Goal: Book appointment/travel/reservation

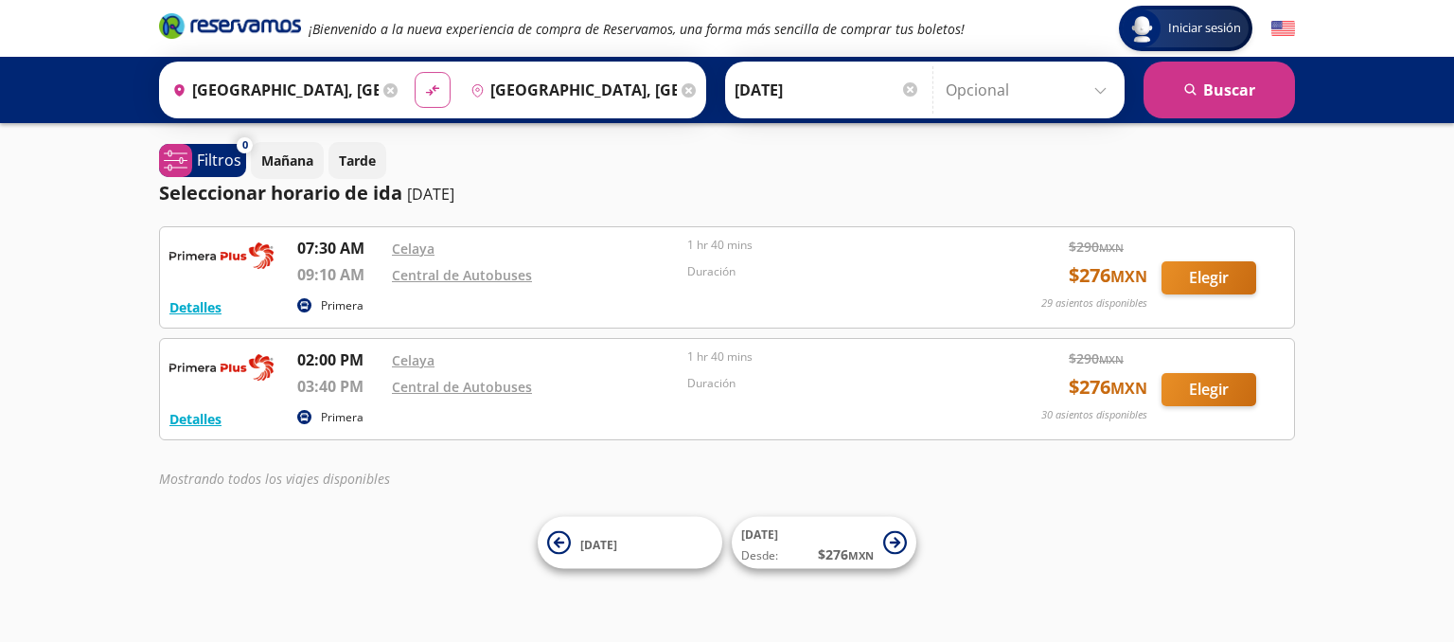
click at [435, 103] on button "material-symbols:compare-arrows-rounded" at bounding box center [433, 90] width 36 height 36
type input "[GEOGRAPHIC_DATA], [GEOGRAPHIC_DATA]"
click at [1212, 92] on button "search [GEOGRAPHIC_DATA]" at bounding box center [1218, 90] width 151 height 57
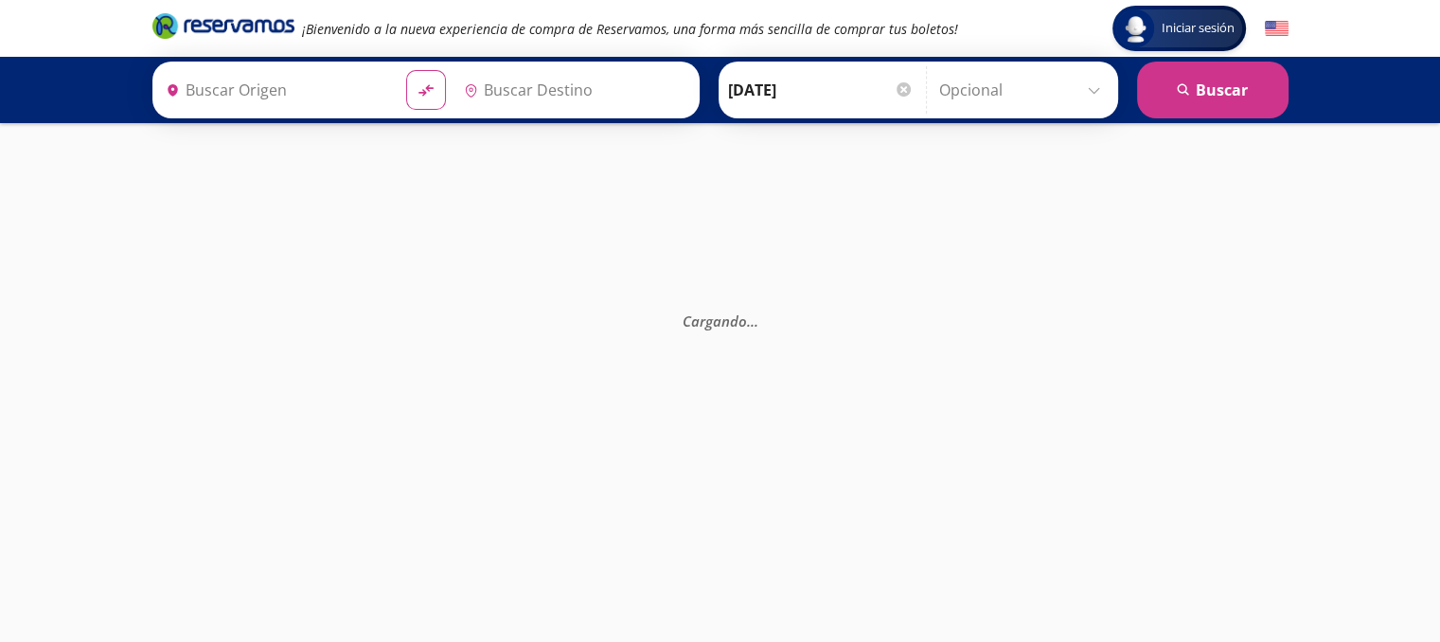
type input "[GEOGRAPHIC_DATA], [GEOGRAPHIC_DATA]"
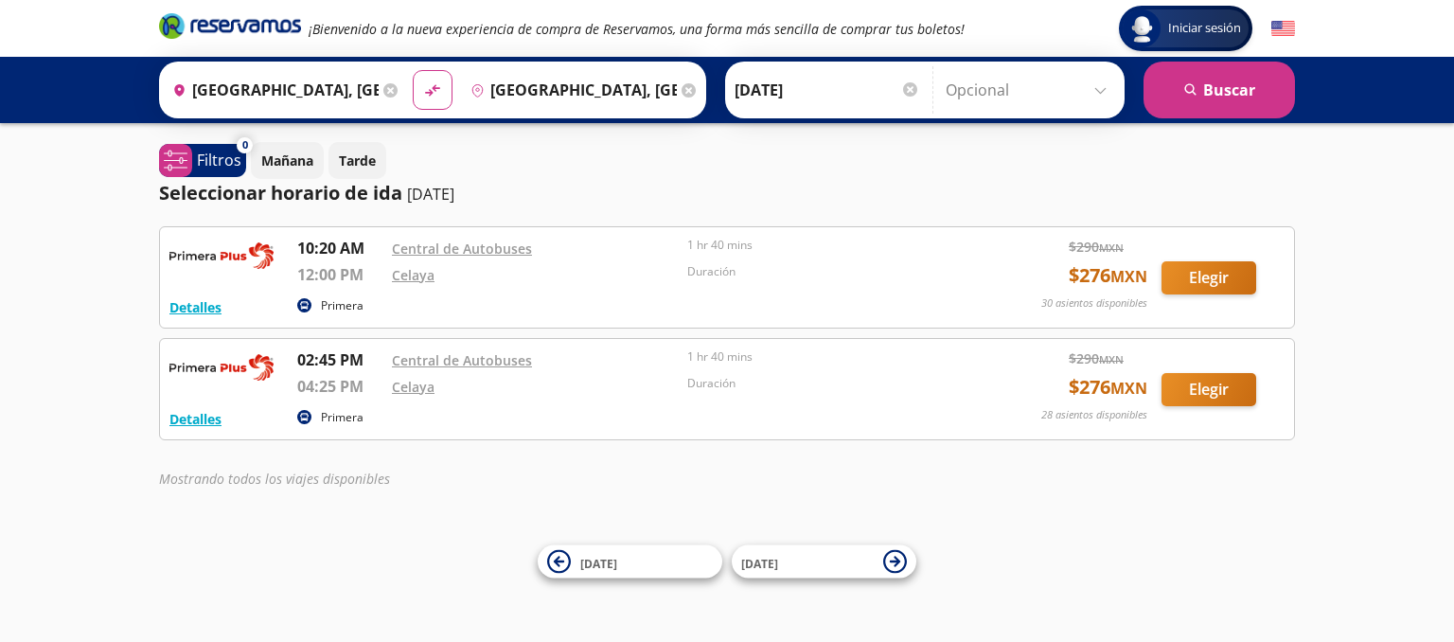
click at [383, 89] on icon at bounding box center [390, 90] width 14 height 14
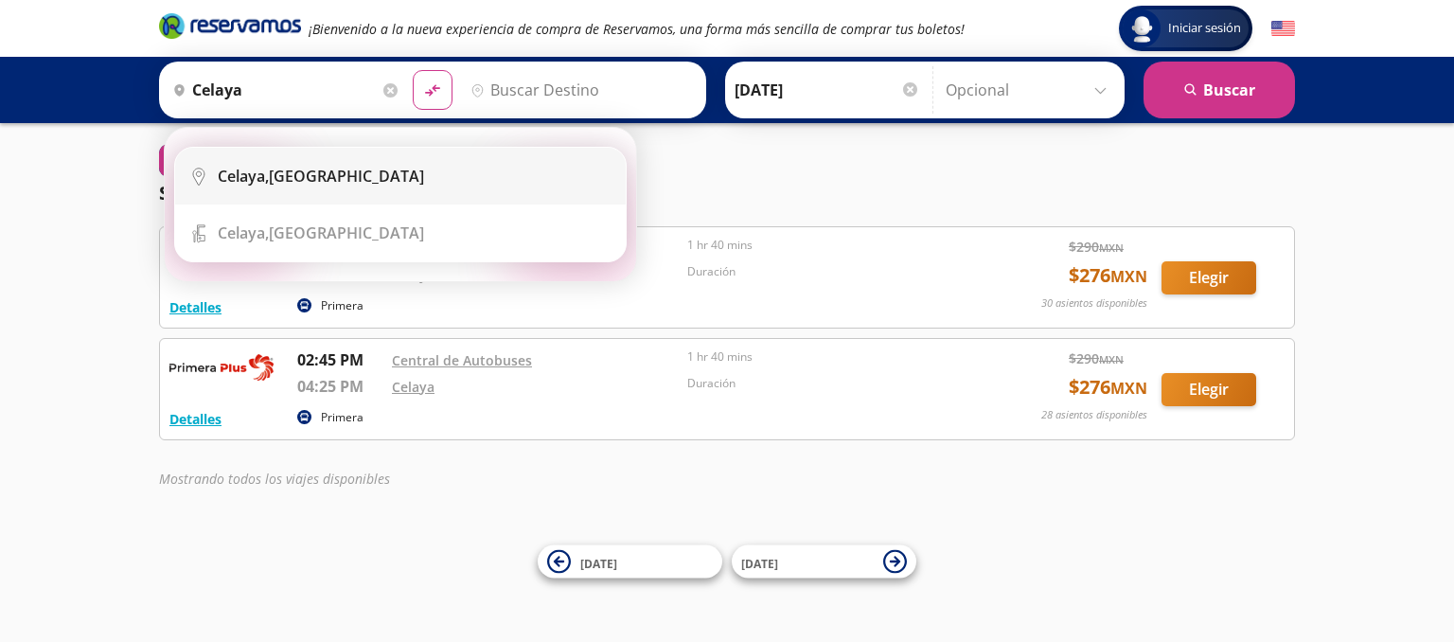
click at [265, 172] on b "Celaya," at bounding box center [243, 176] width 51 height 21
type input "[GEOGRAPHIC_DATA], [GEOGRAPHIC_DATA]"
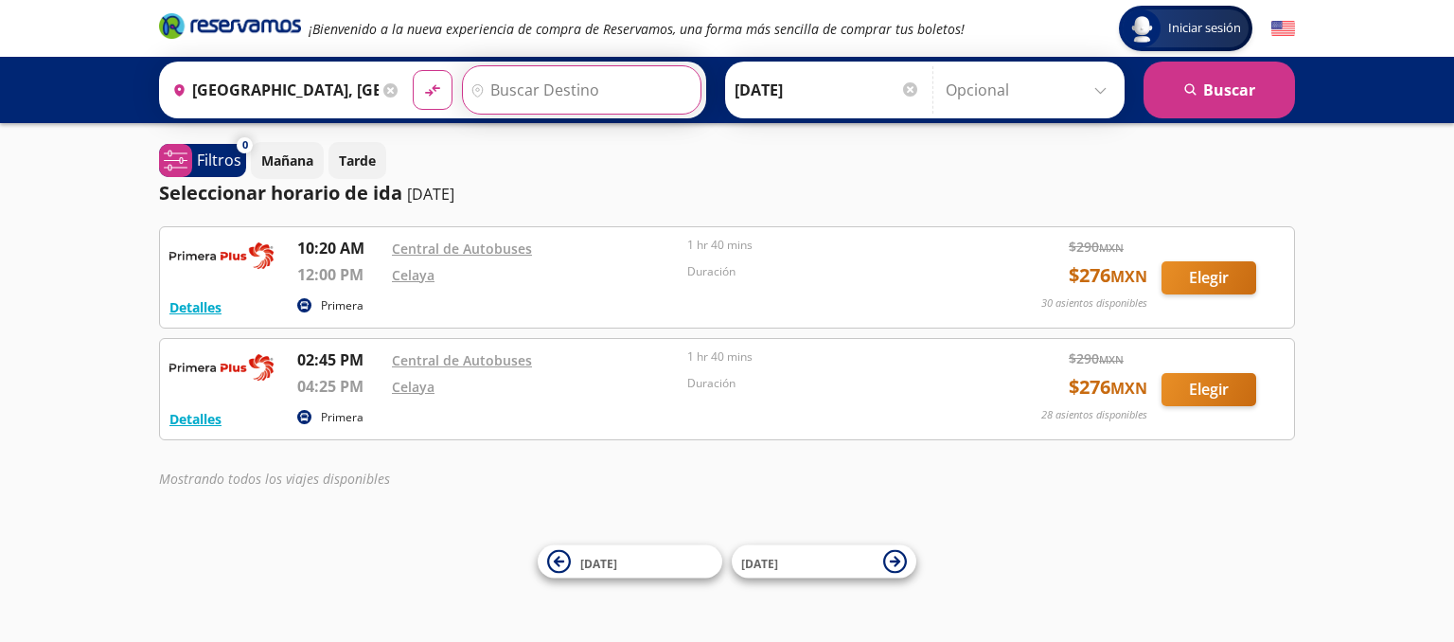
click at [510, 92] on input "Destino" at bounding box center [579, 89] width 233 height 47
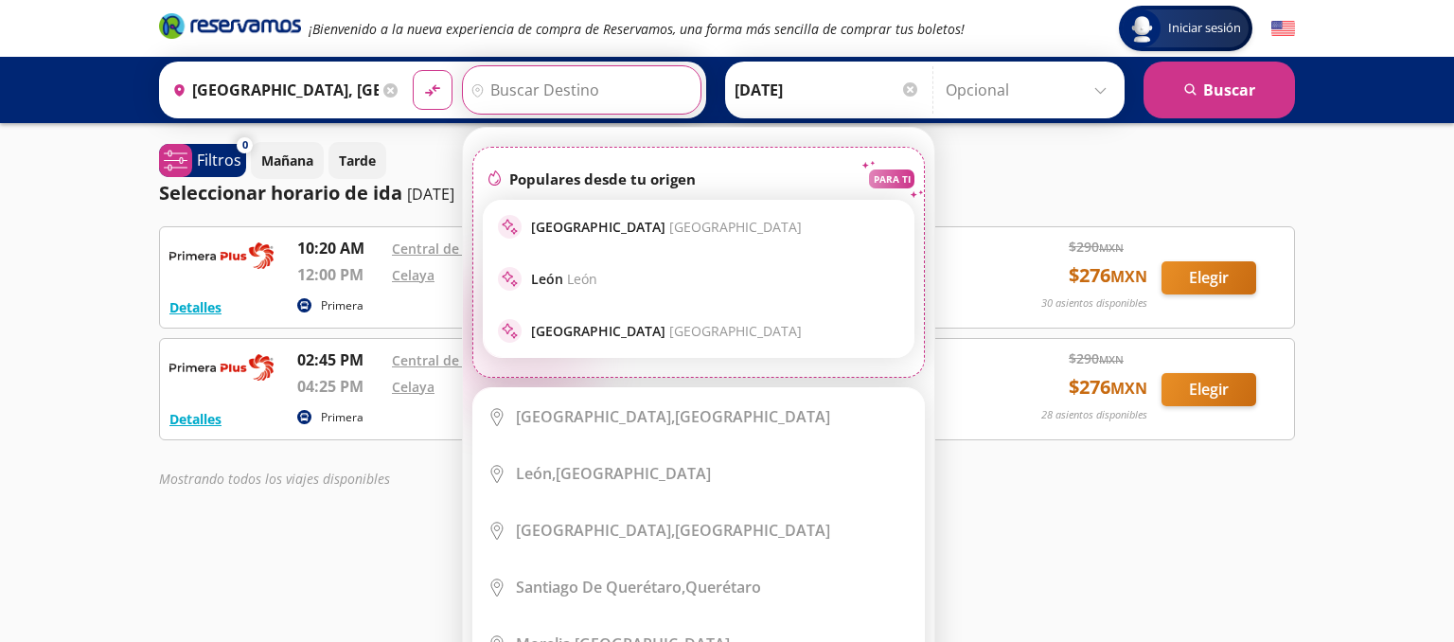
click at [524, 94] on input "Destino" at bounding box center [579, 89] width 233 height 47
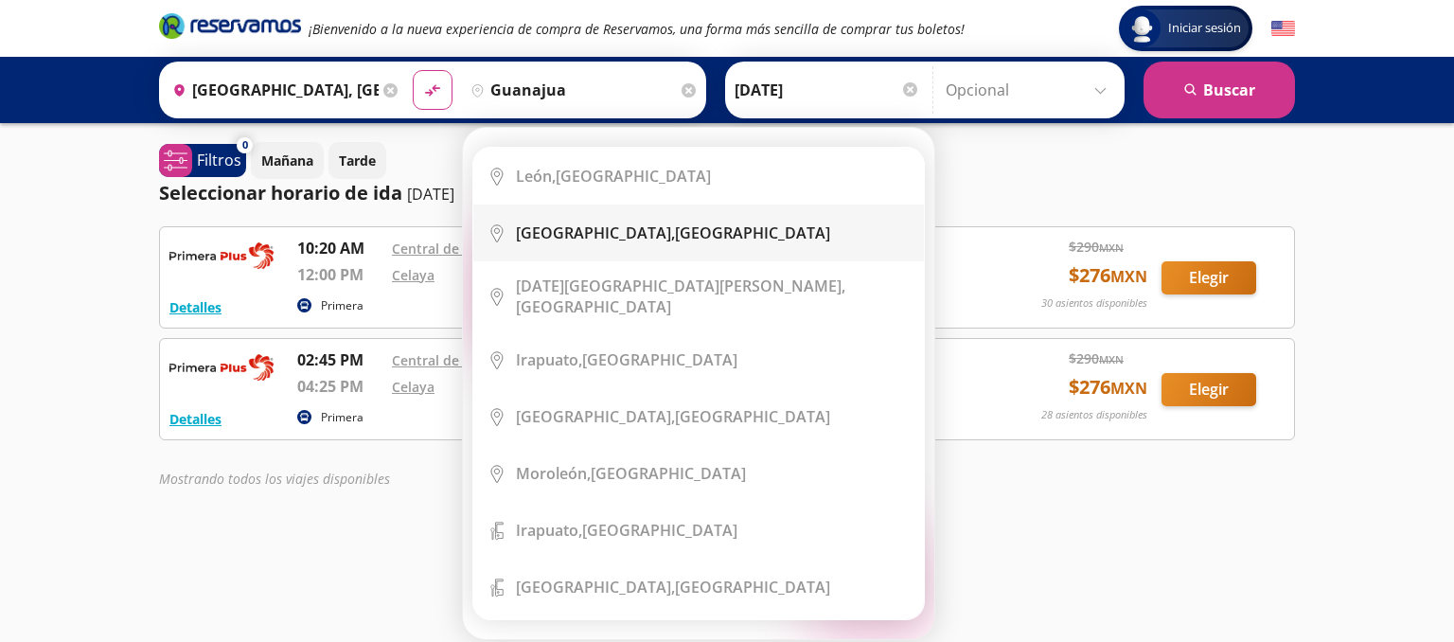
click at [564, 220] on li "City Icon [GEOGRAPHIC_DATA], [GEOGRAPHIC_DATA]" at bounding box center [698, 232] width 451 height 57
type input "[GEOGRAPHIC_DATA], [GEOGRAPHIC_DATA]"
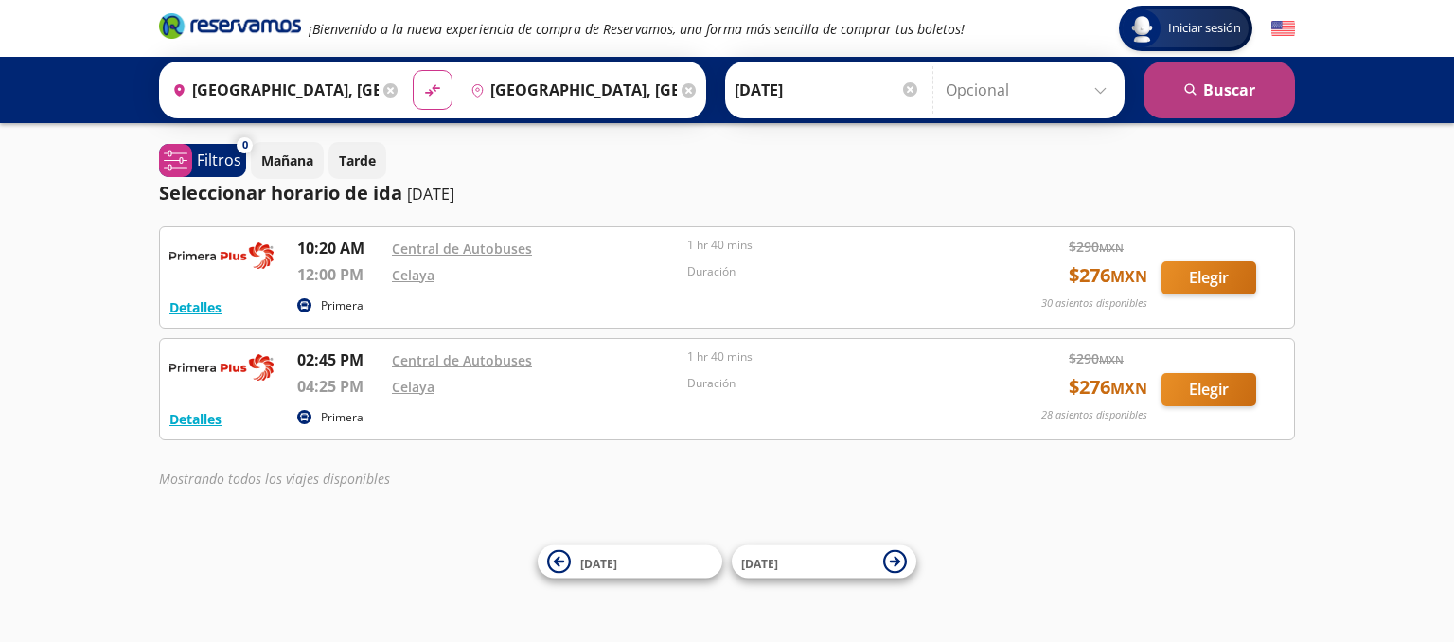
click at [1187, 77] on button "search [GEOGRAPHIC_DATA]" at bounding box center [1218, 90] width 151 height 57
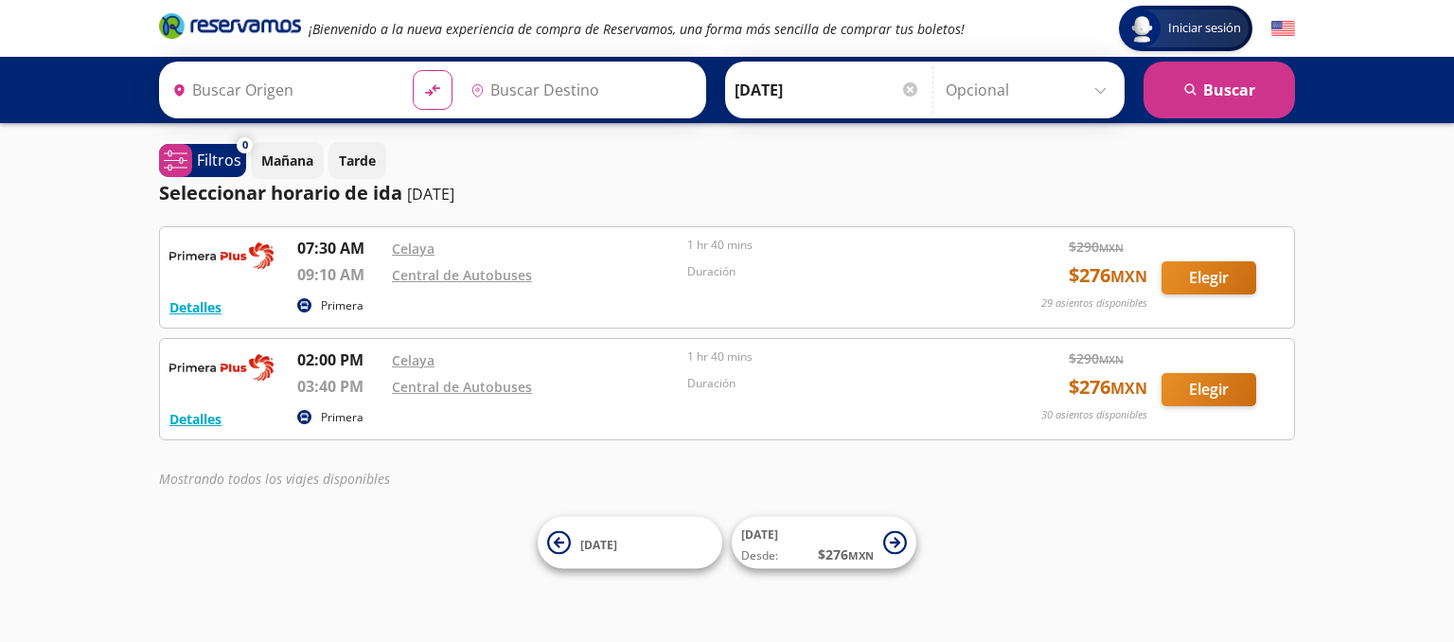
type input "[GEOGRAPHIC_DATA], [GEOGRAPHIC_DATA]"
